Goal: Subscribe to service/newsletter

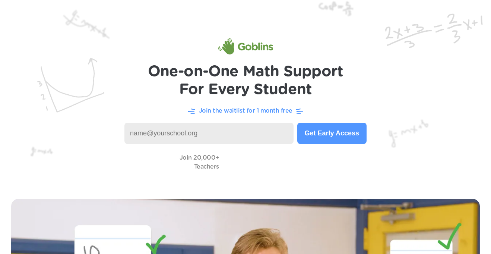
click at [145, 141] on input at bounding box center [208, 133] width 169 height 21
type input "h"
type input "w"
click at [340, 132] on button "Get Early Access" at bounding box center [331, 133] width 69 height 21
click at [234, 137] on input "[EMAIL_ADDRESS][DOMAIN_NAME]" at bounding box center [208, 133] width 169 height 21
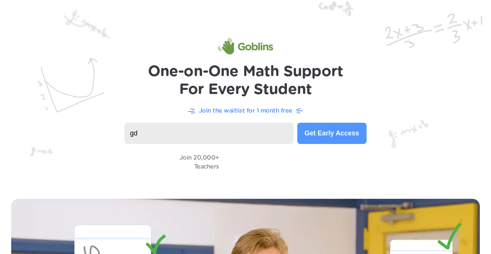
type input "g"
